Goal: Information Seeking & Learning: Learn about a topic

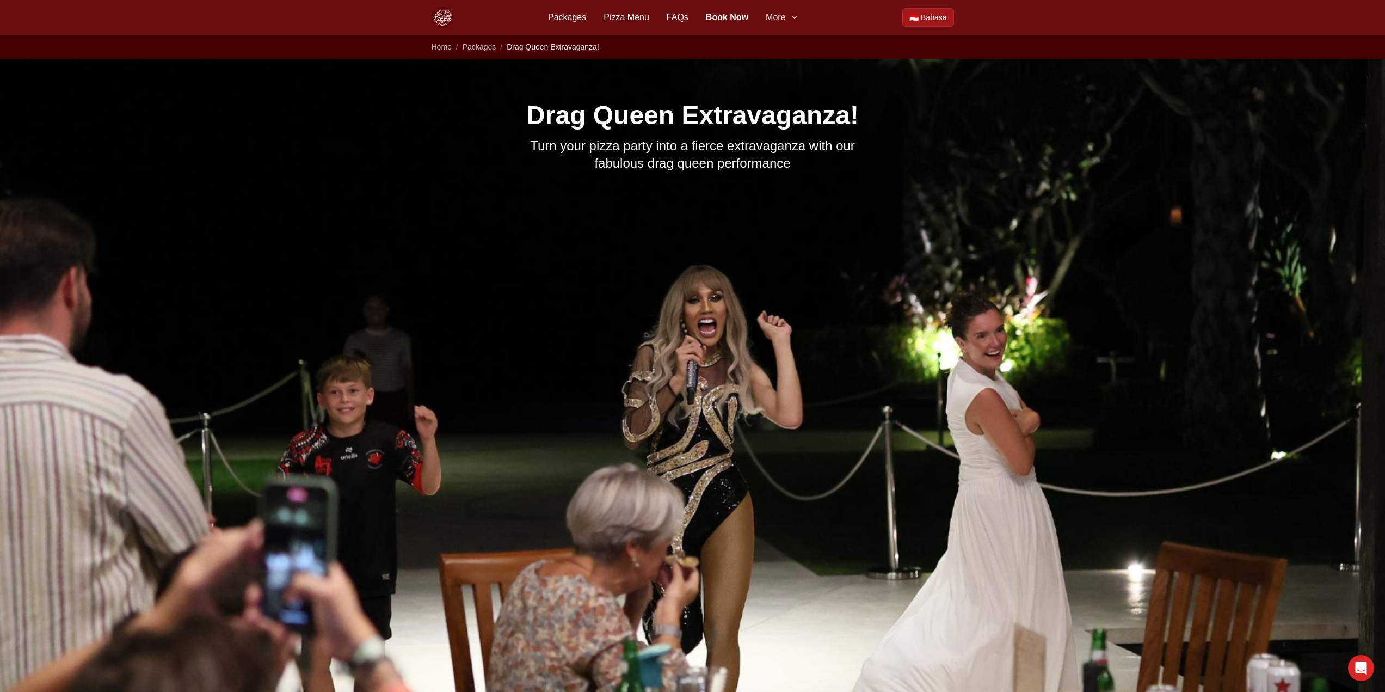
click at [687, 17] on span "More" at bounding box center [776, 17] width 20 height 13
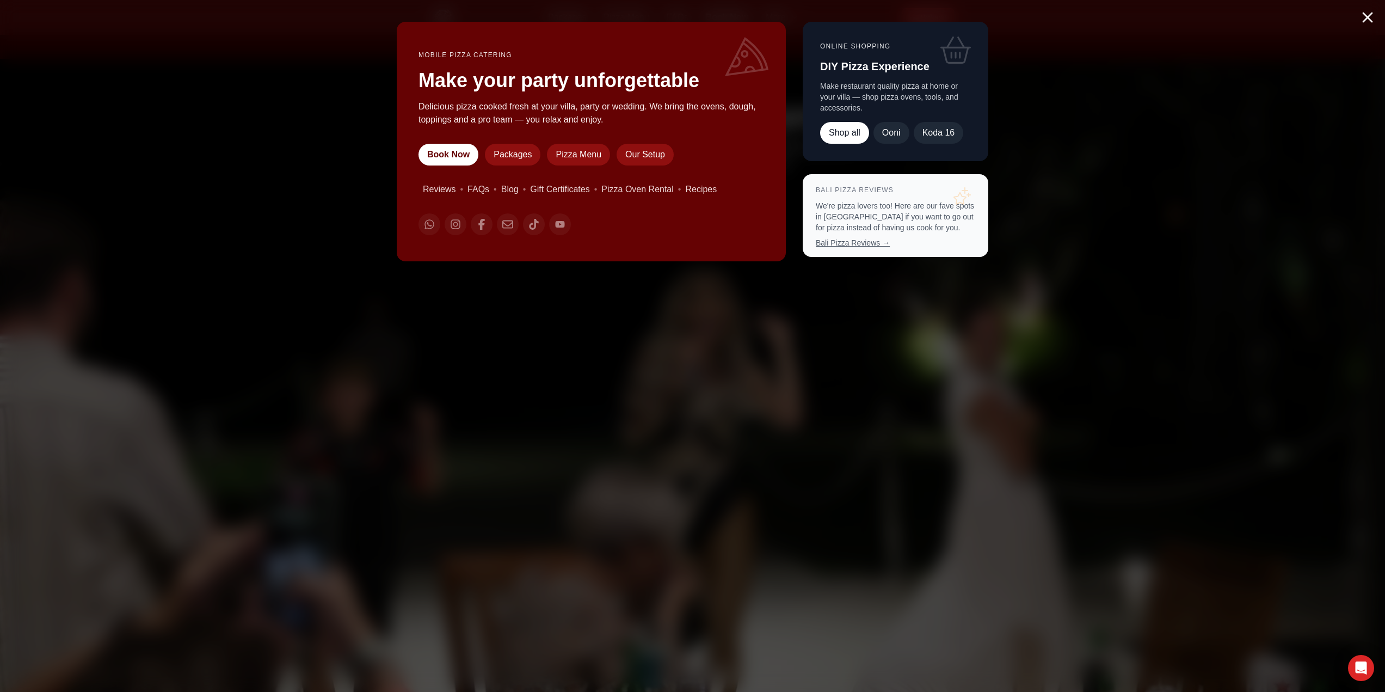
click at [687, 243] on link "Bali Pizza Reviews →" at bounding box center [853, 242] width 74 height 9
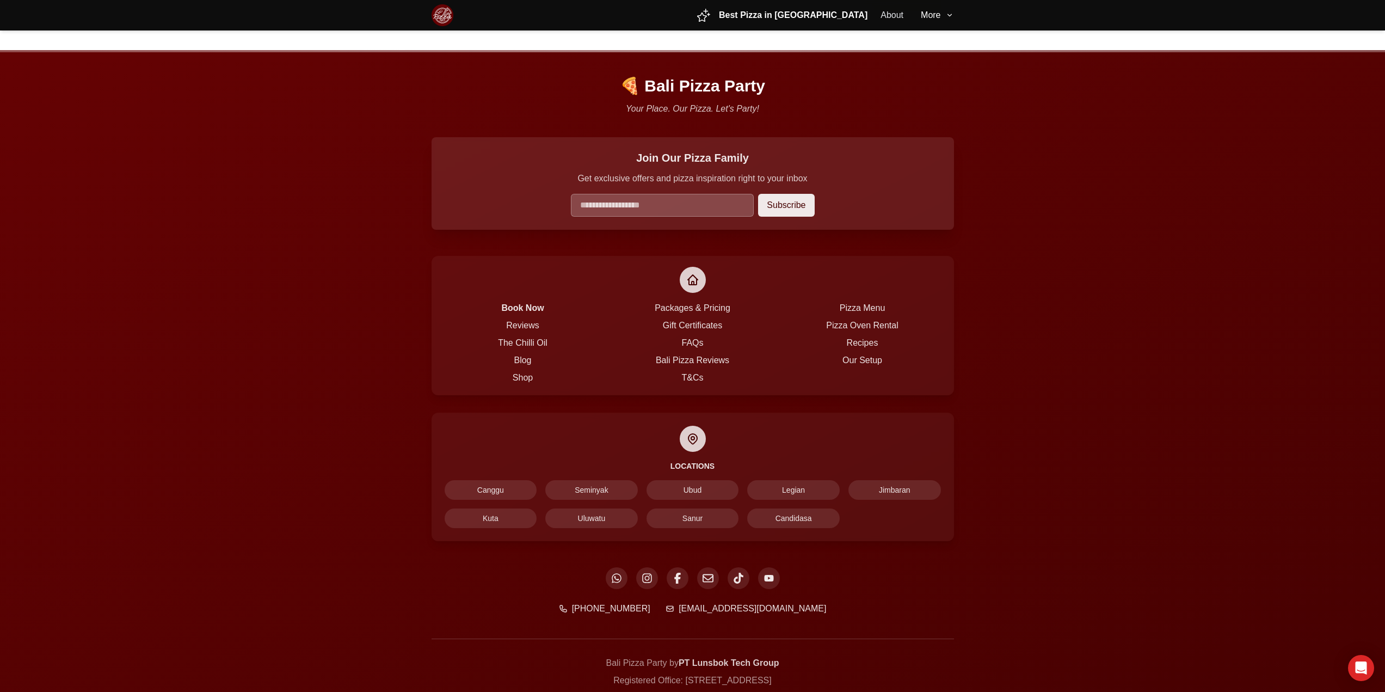
scroll to position [575, 0]
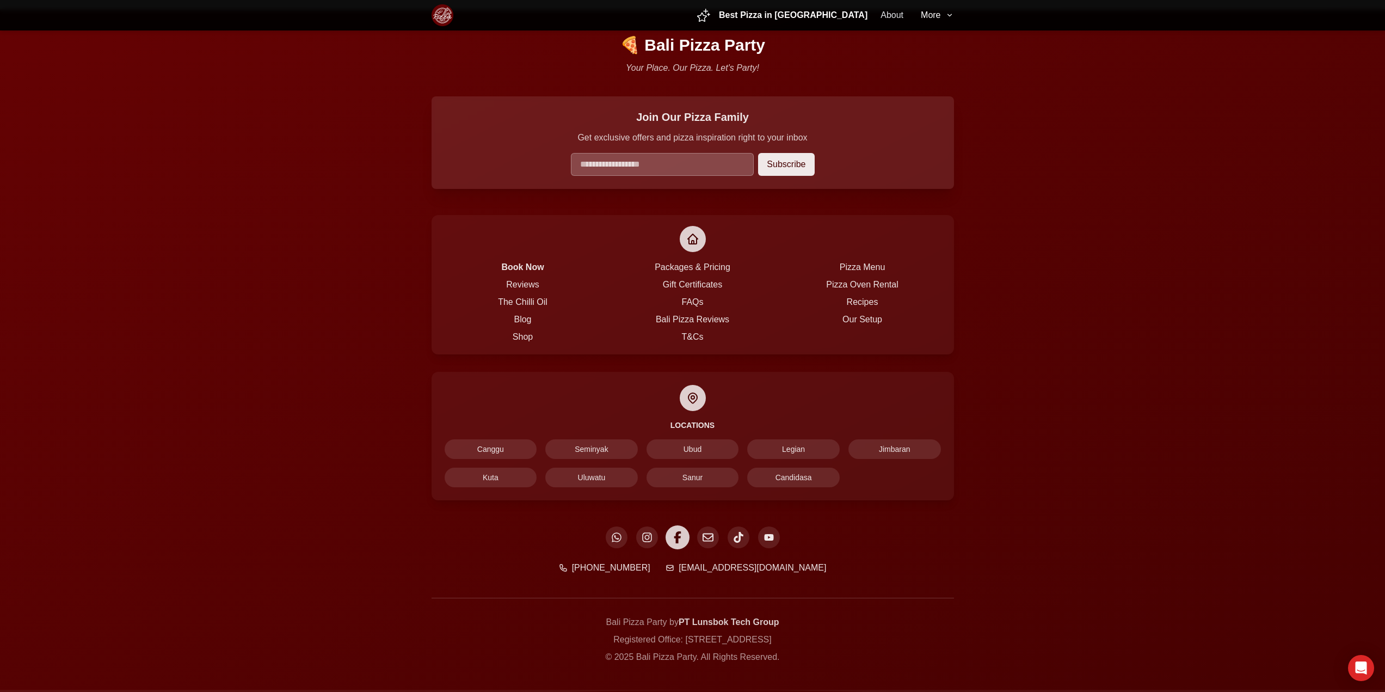
click at [683, 531] on icon at bounding box center [678, 537] width 12 height 12
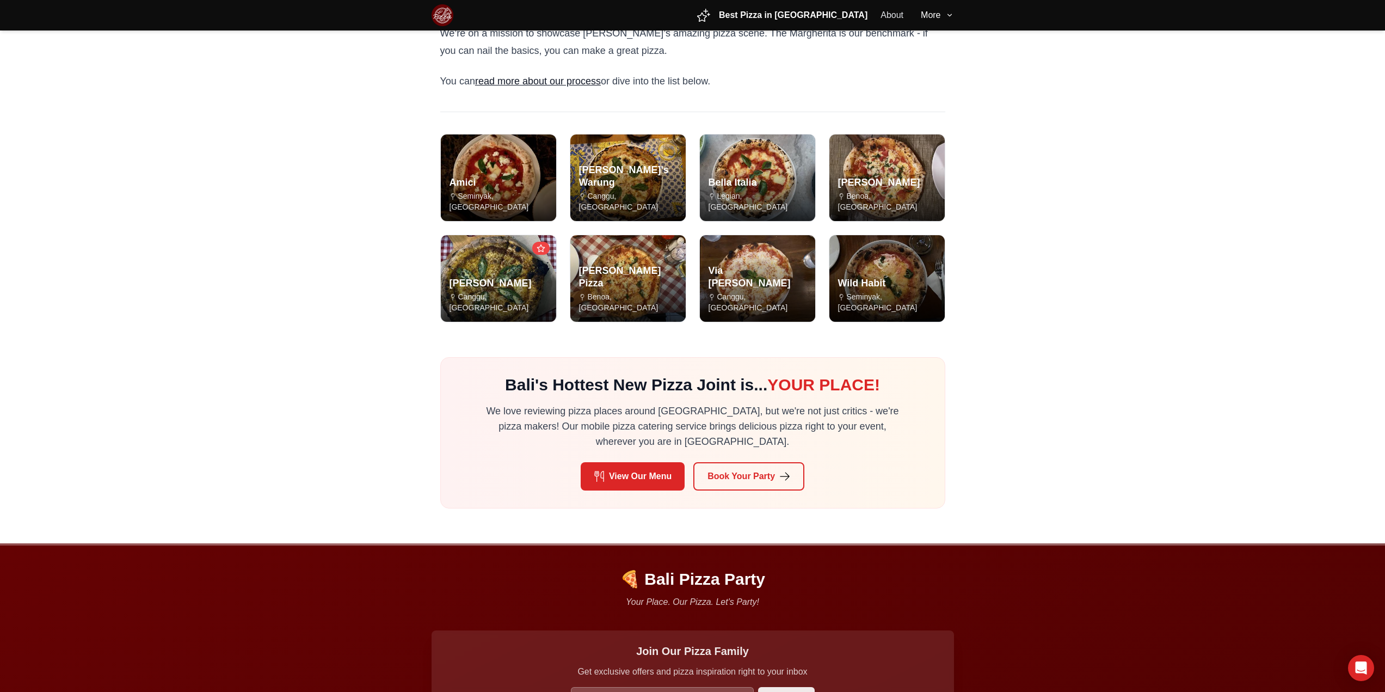
scroll to position [0, 0]
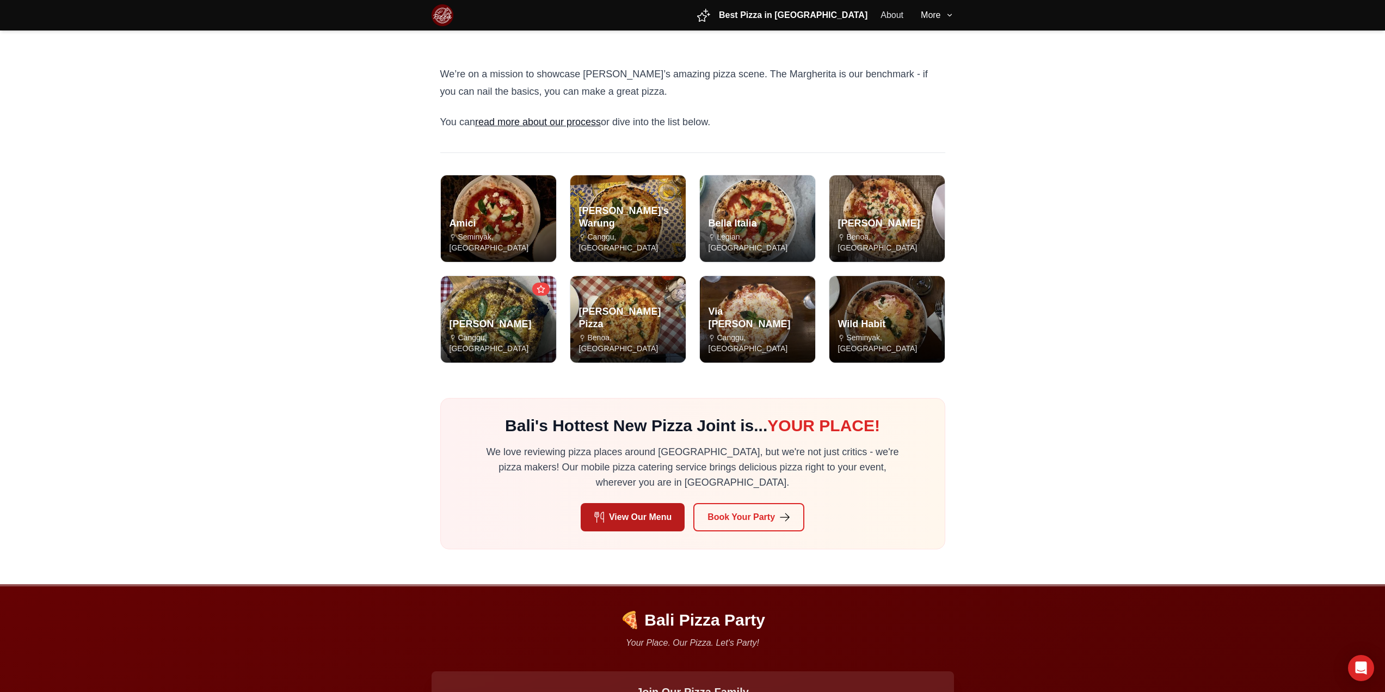
click at [654, 506] on link "View Our Menu" at bounding box center [633, 517] width 104 height 28
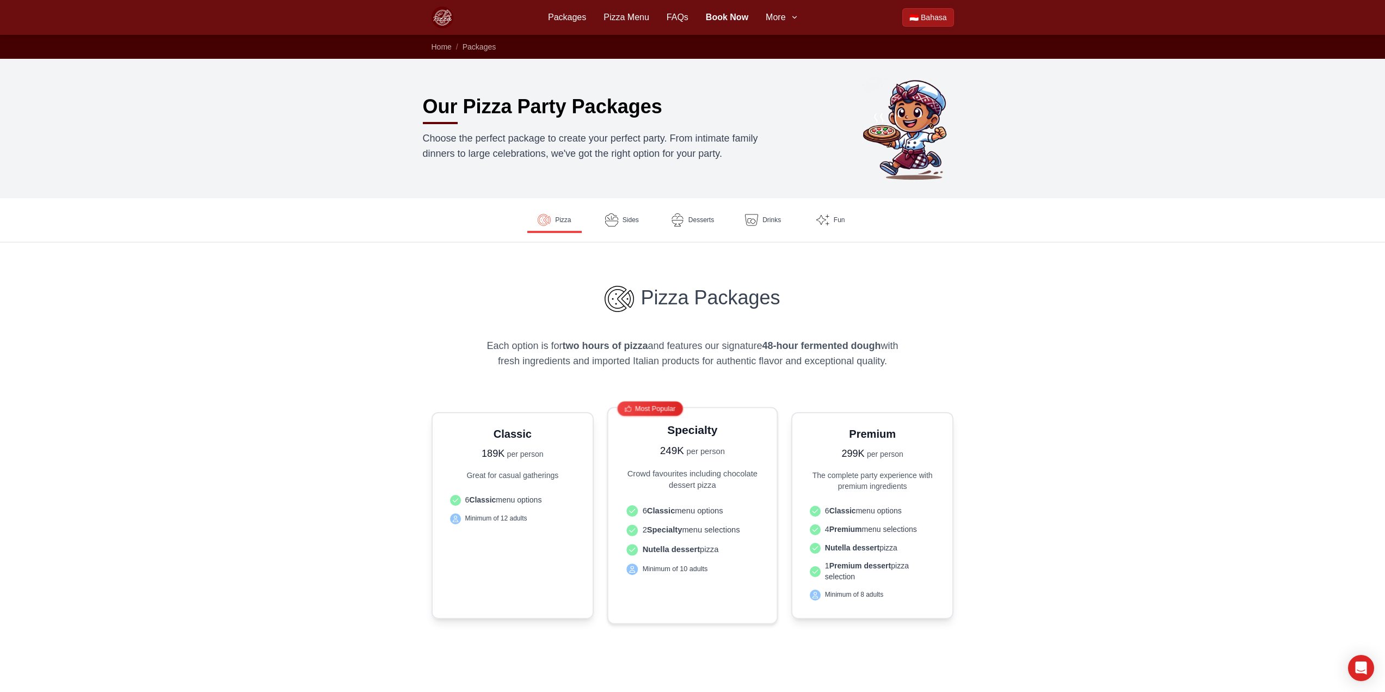
drag, startPoint x: 658, startPoint y: 452, endPoint x: 737, endPoint y: 454, distance: 78.9
click at [737, 454] on p "249K per person" at bounding box center [692, 450] width 141 height 16
click at [737, 455] on p "249K per person" at bounding box center [692, 450] width 141 height 16
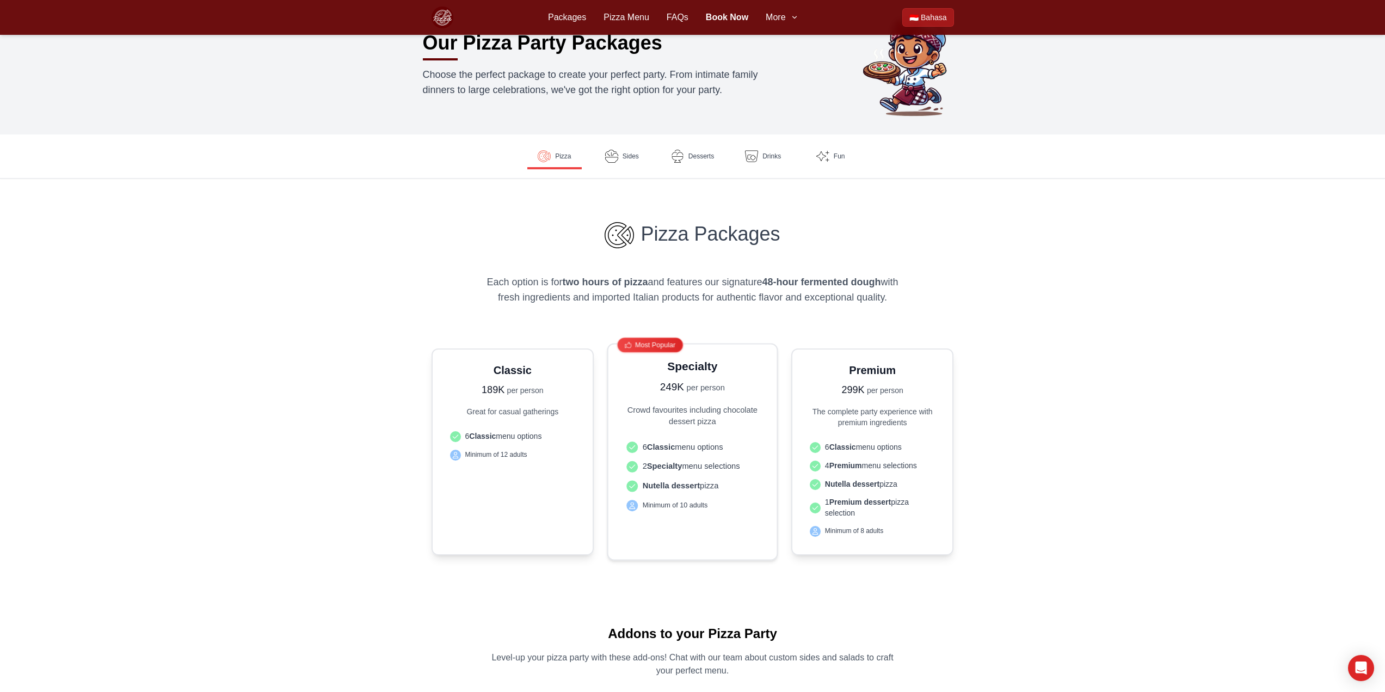
scroll to position [163, 0]
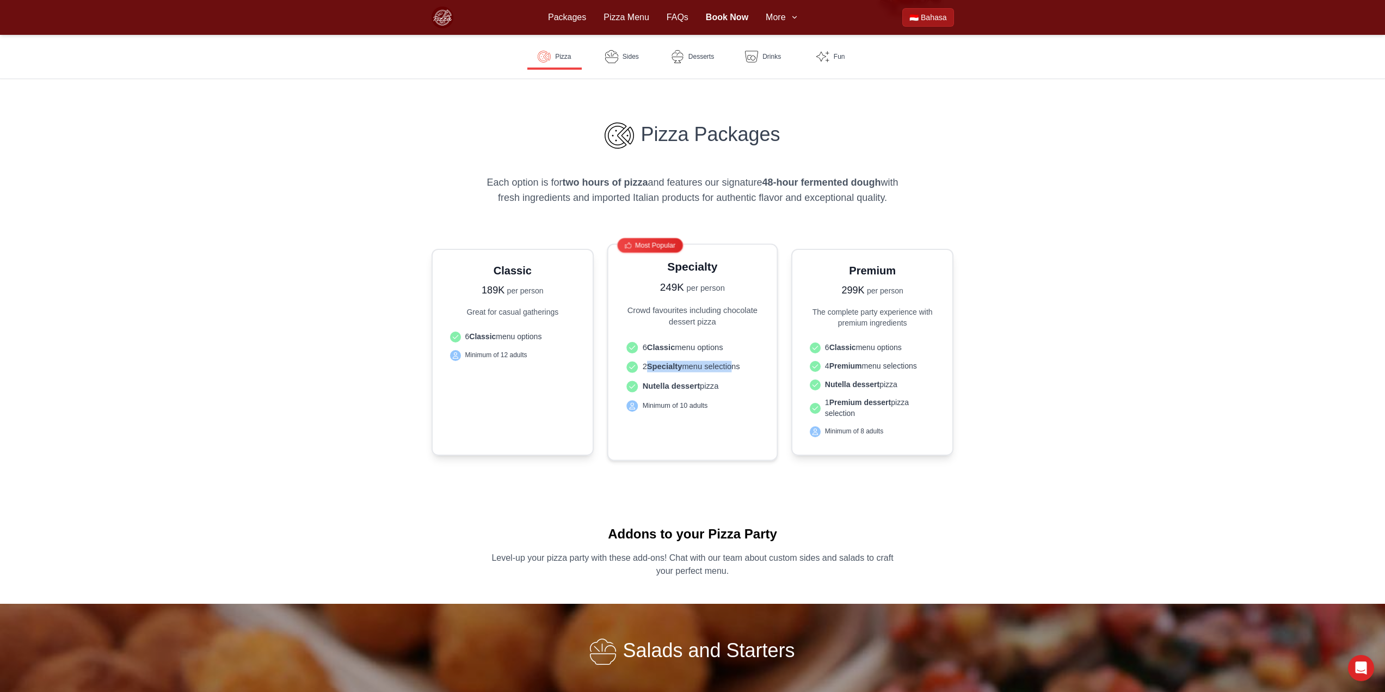
drag, startPoint x: 732, startPoint y: 367, endPoint x: 649, endPoint y: 368, distance: 83.8
click at [649, 368] on span "2 Specialty menu selections" at bounding box center [691, 366] width 97 height 11
click at [655, 367] on strong "Specialty" at bounding box center [664, 366] width 35 height 9
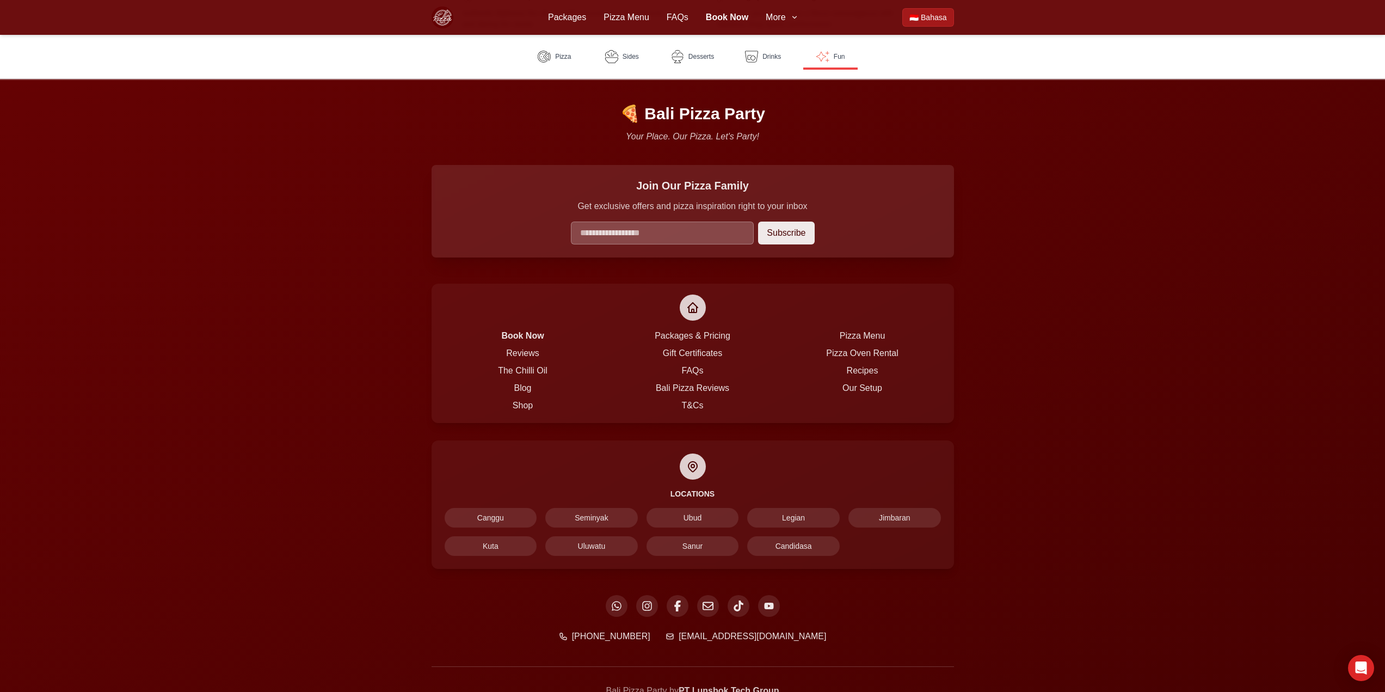
scroll to position [2581, 0]
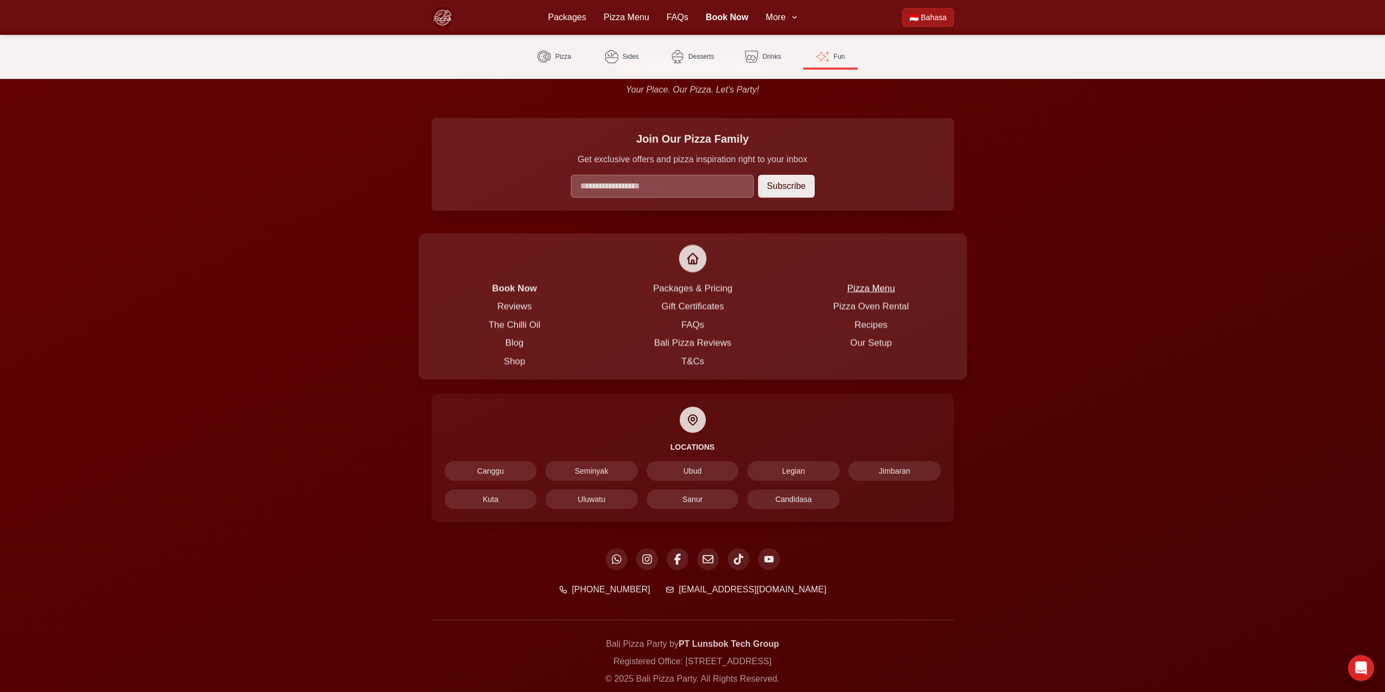
click at [882, 283] on link "Pizza Menu" at bounding box center [871, 288] width 48 height 10
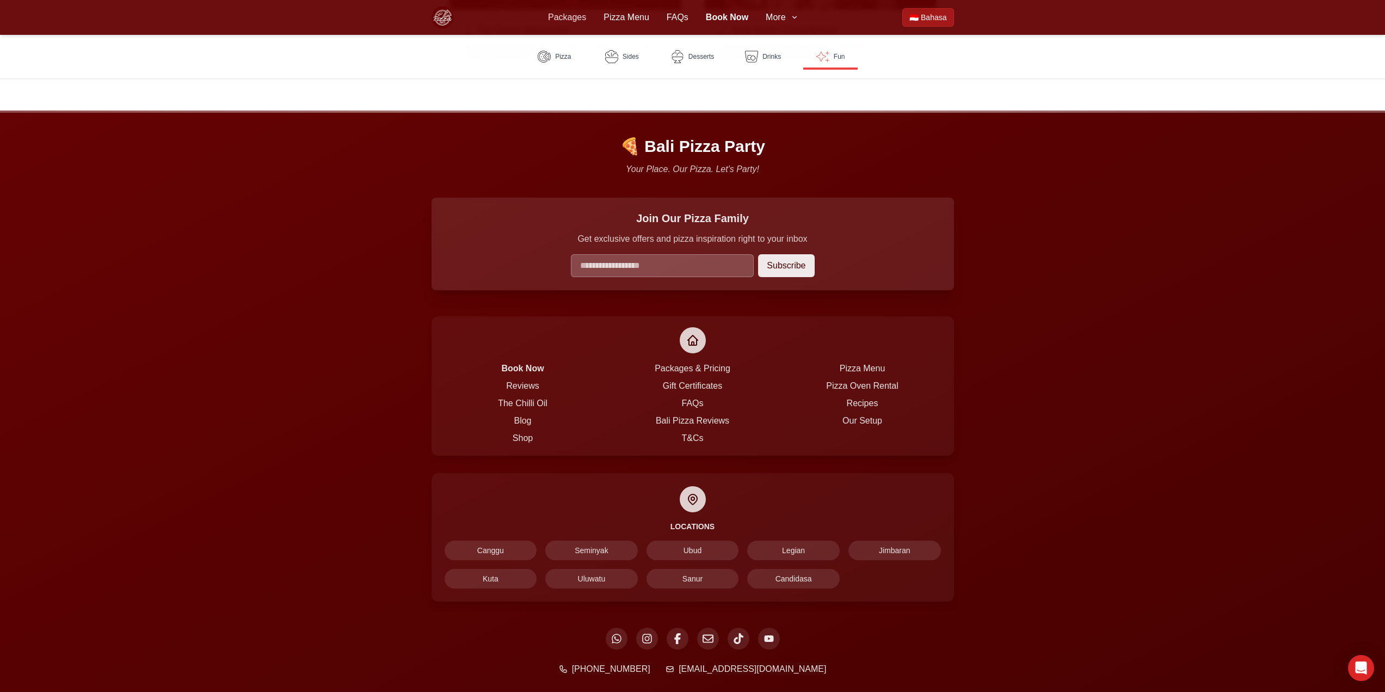
click at [572, 11] on link "Packages" at bounding box center [567, 17] width 38 height 13
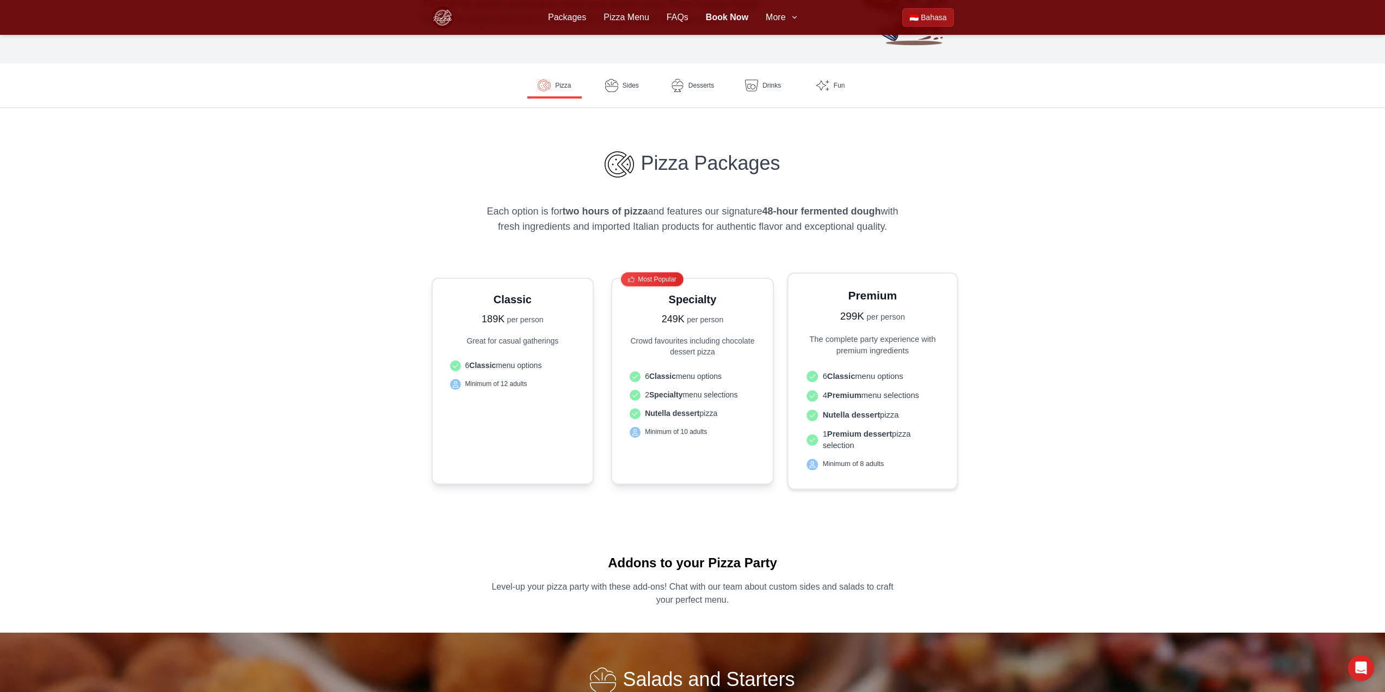
scroll to position [132, 0]
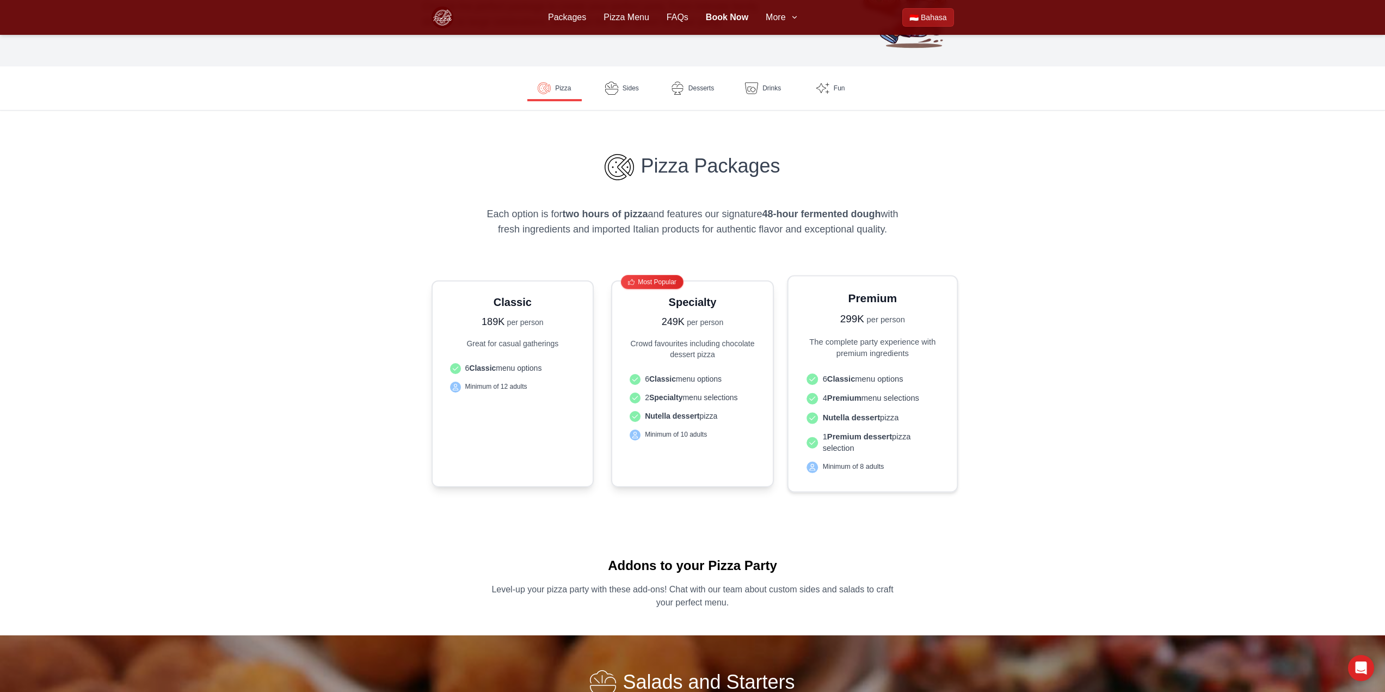
click at [856, 336] on p "The complete party experience with premium ingredients" at bounding box center [872, 347] width 141 height 23
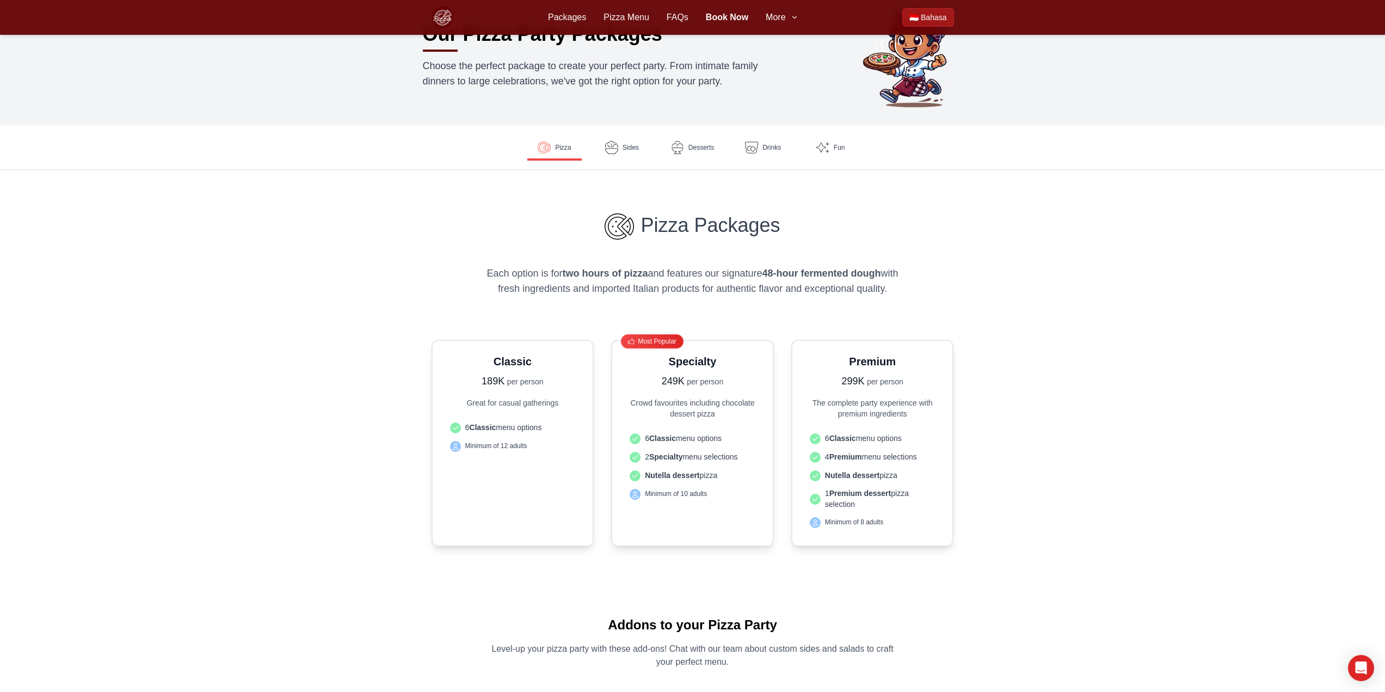
scroll to position [0, 0]
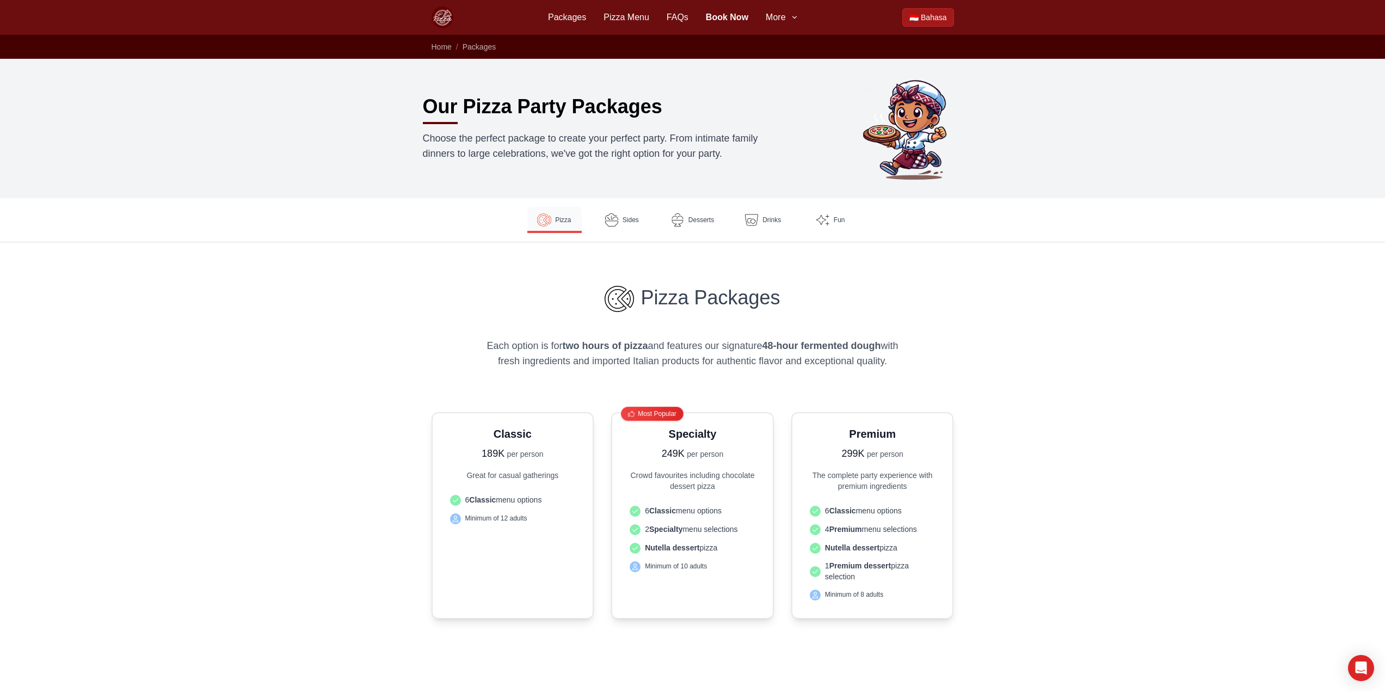
click at [552, 219] on link "Pizza" at bounding box center [554, 220] width 54 height 26
